Goal: Communication & Community: Answer question/provide support

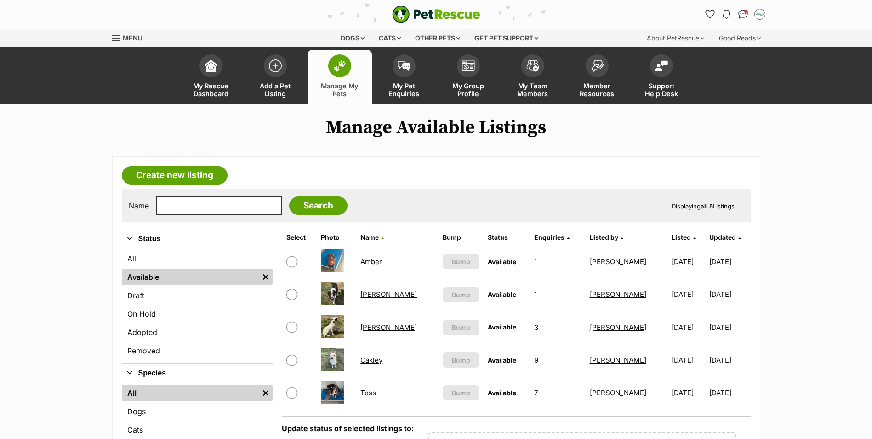
click at [382, 327] on link "[PERSON_NAME]" at bounding box center [388, 327] width 57 height 9
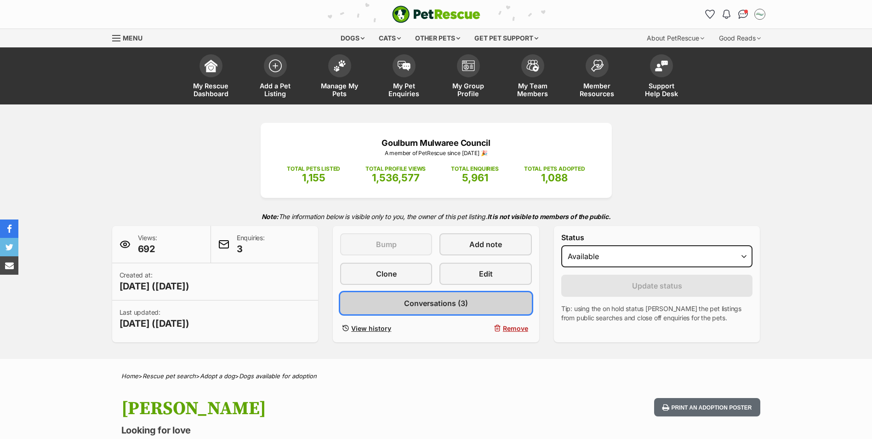
click at [439, 306] on span "Conversations (3)" at bounding box center [436, 302] width 64 height 11
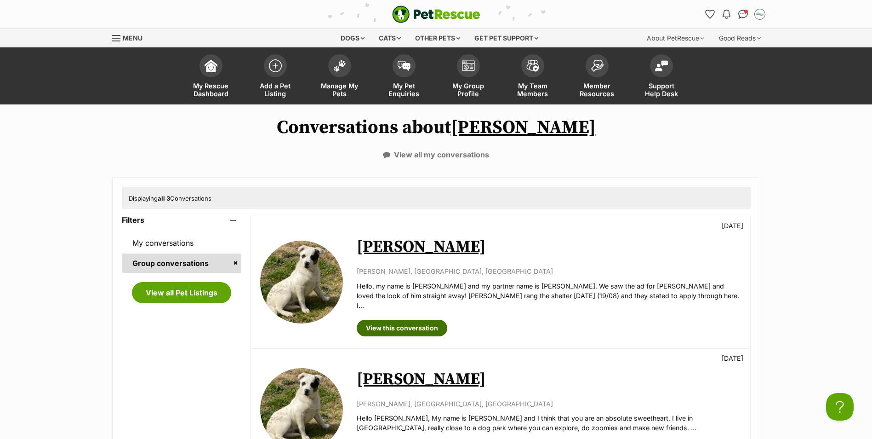
click at [407, 320] on link "View this conversation" at bounding box center [402, 328] width 91 height 17
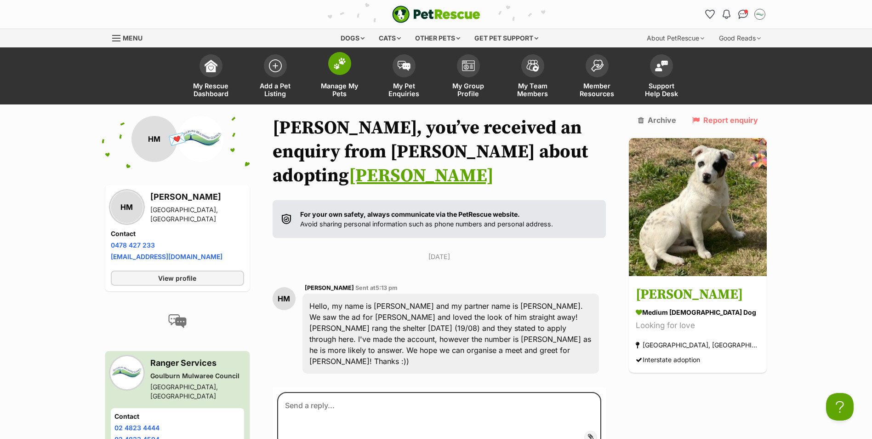
click at [339, 70] on span at bounding box center [339, 63] width 23 height 23
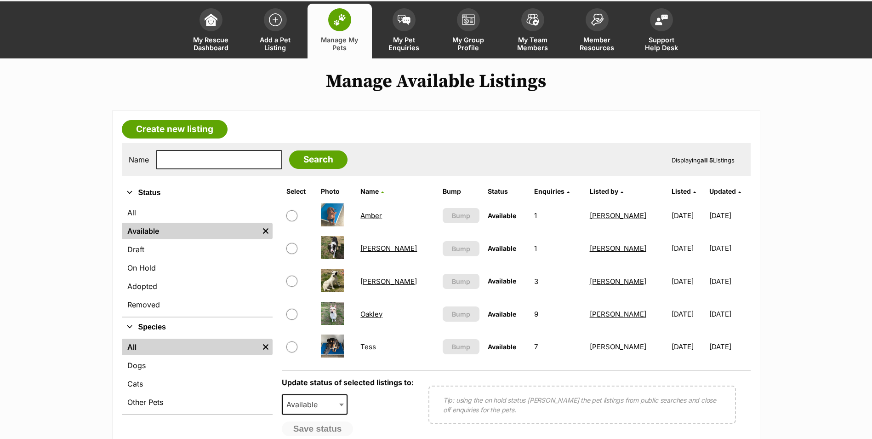
scroll to position [92, 0]
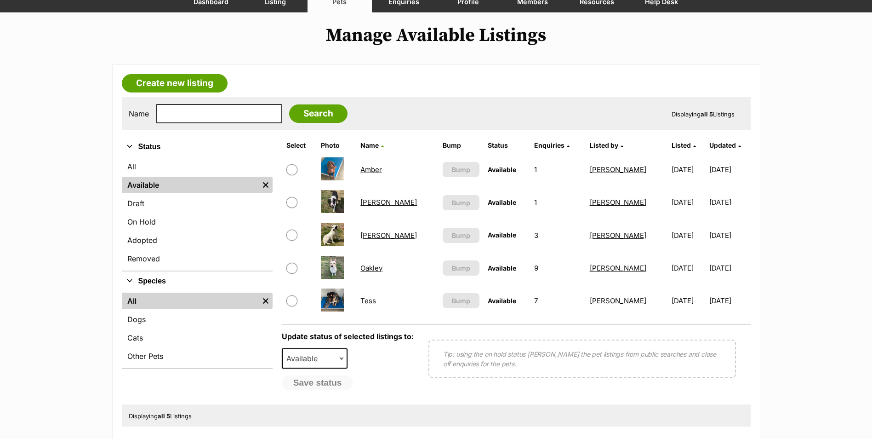
click at [377, 172] on link "Amber" at bounding box center [371, 169] width 22 height 9
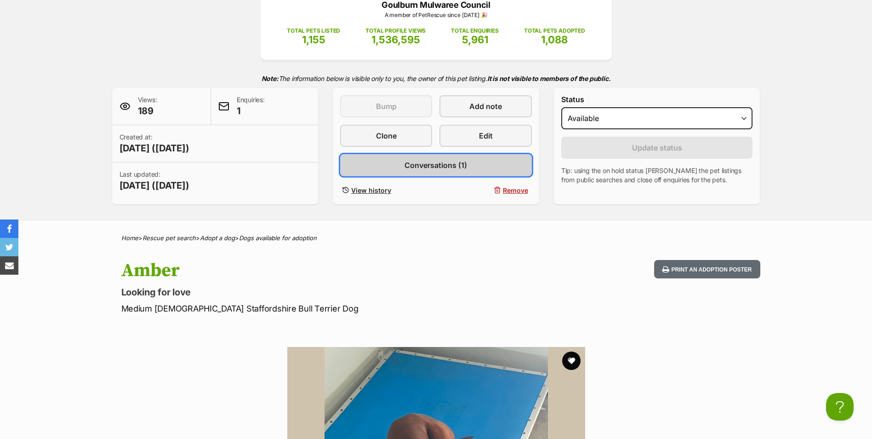
click at [410, 166] on span "Conversations (1)" at bounding box center [436, 165] width 63 height 11
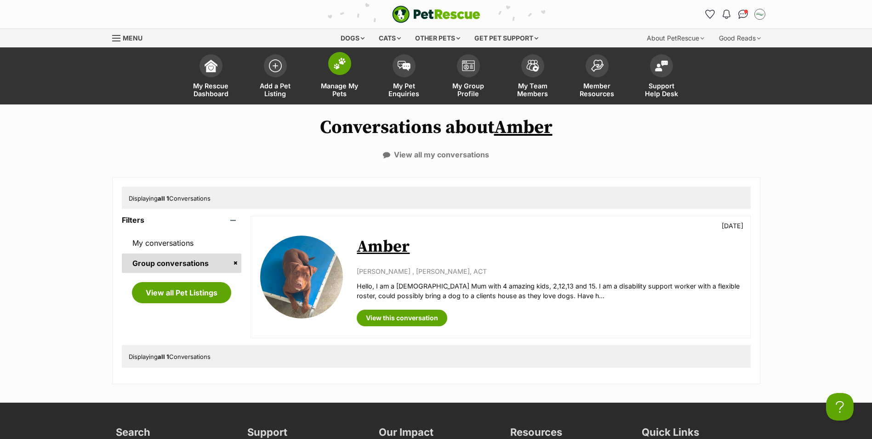
click at [342, 69] on span at bounding box center [339, 63] width 23 height 23
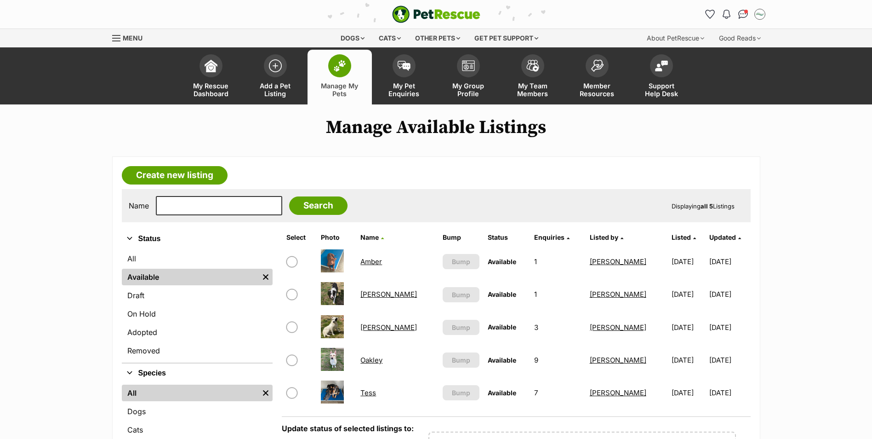
click at [367, 295] on link "Jill" at bounding box center [388, 294] width 57 height 9
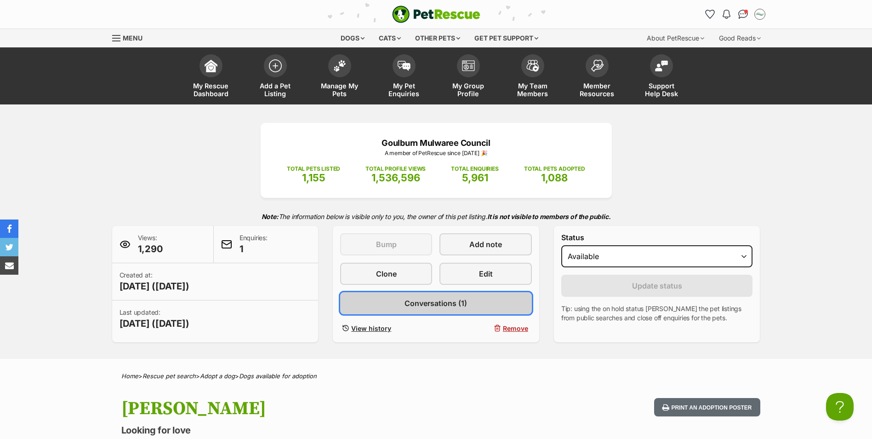
click at [404, 311] on link "Conversations (1)" at bounding box center [436, 303] width 192 height 22
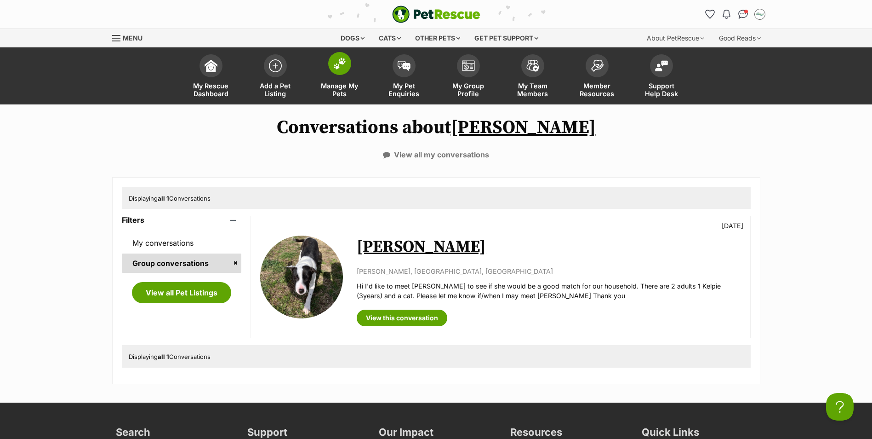
click at [339, 68] on img at bounding box center [339, 63] width 13 height 12
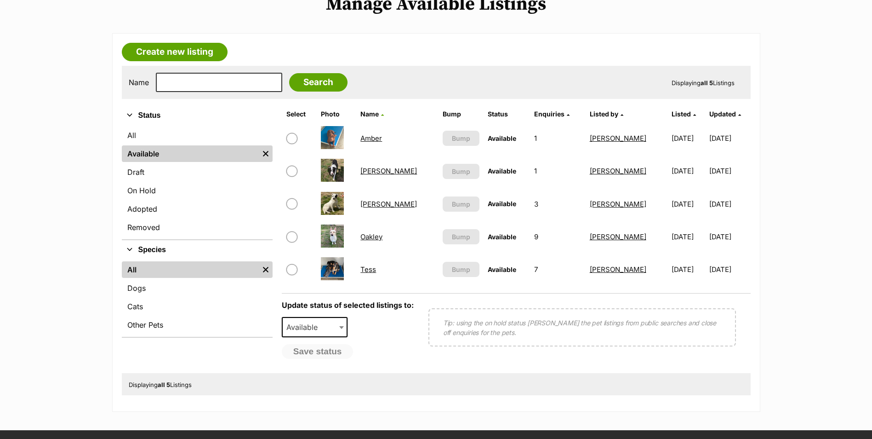
scroll to position [138, 0]
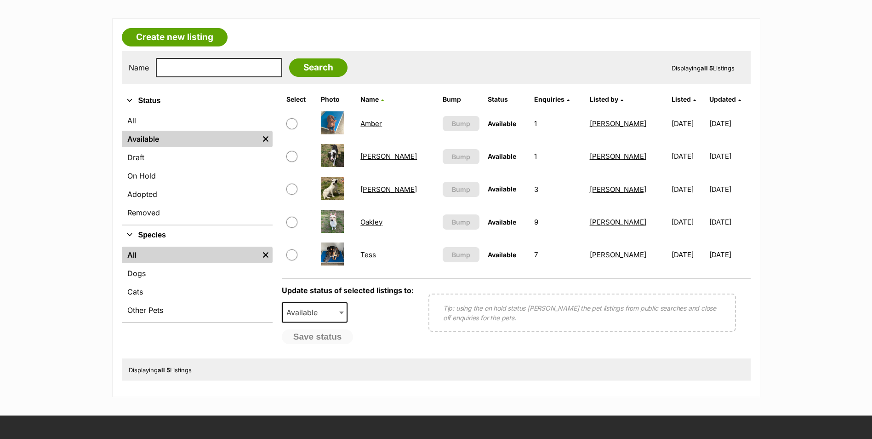
click at [372, 223] on link "Oakley" at bounding box center [371, 221] width 22 height 9
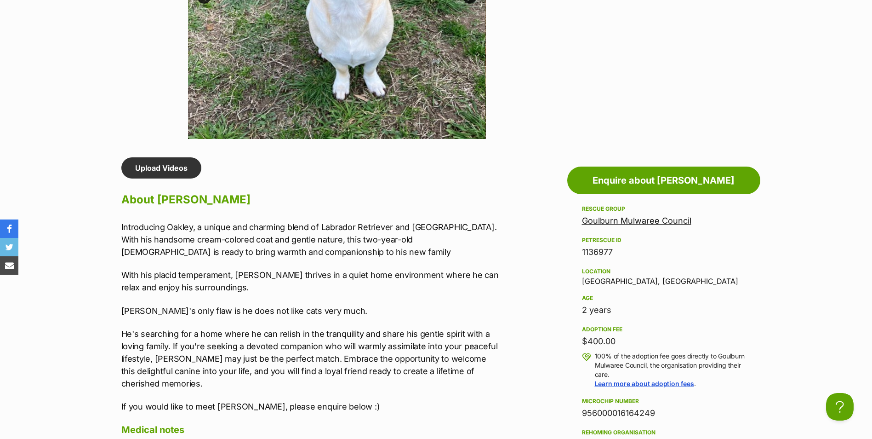
scroll to position [690, 0]
